Goal: Task Accomplishment & Management: Use online tool/utility

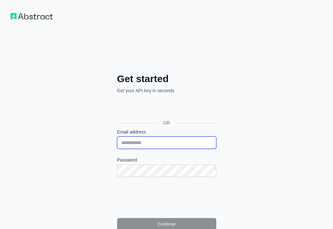
click at [117, 137] on input "Email address" at bounding box center [166, 143] width 99 height 12
paste input "**********"
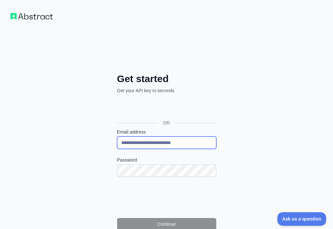
type input "**********"
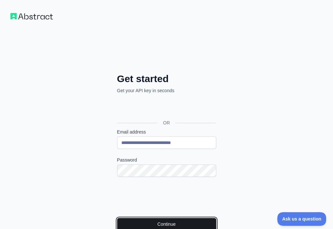
click at [120, 218] on button "Continue" at bounding box center [166, 224] width 99 height 12
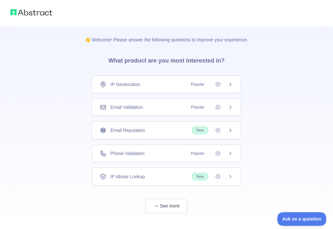
click at [162, 110] on div "Email Validation Popular" at bounding box center [166, 108] width 149 height 18
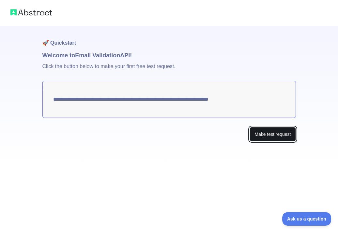
click at [277, 130] on button "Make test request" at bounding box center [273, 134] width 46 height 15
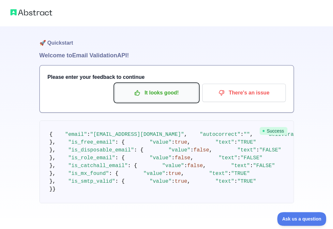
click at [168, 96] on p "It looks good!" at bounding box center [157, 92] width 74 height 11
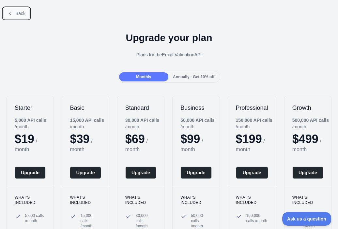
click at [22, 14] on span "Back" at bounding box center [20, 13] width 10 height 5
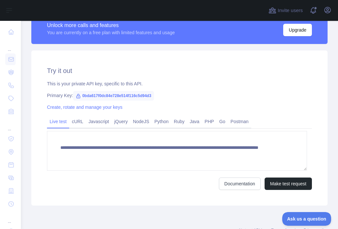
scroll to position [195, 0]
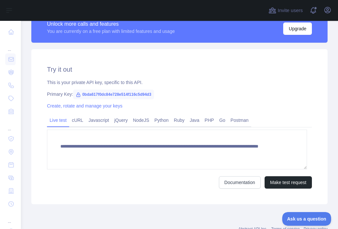
click at [133, 92] on span "0bda617f0dc84e728e514f116c5d94d3" at bounding box center [113, 95] width 81 height 10
copy span "0bda617f0dc84e728e514f116c5d94d3"
